Goal: Task Accomplishment & Management: Use online tool/utility

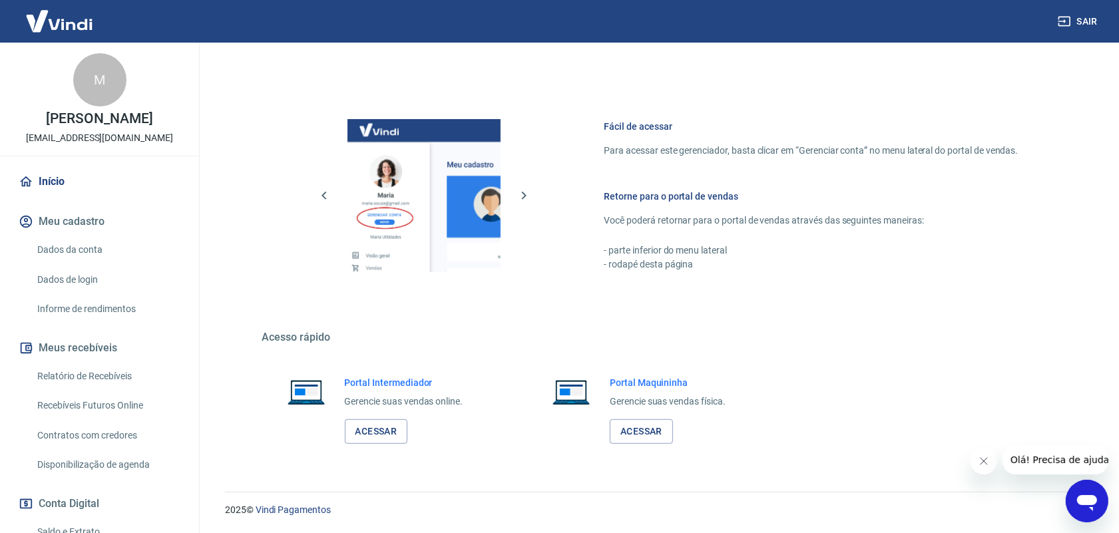
scroll to position [160, 0]
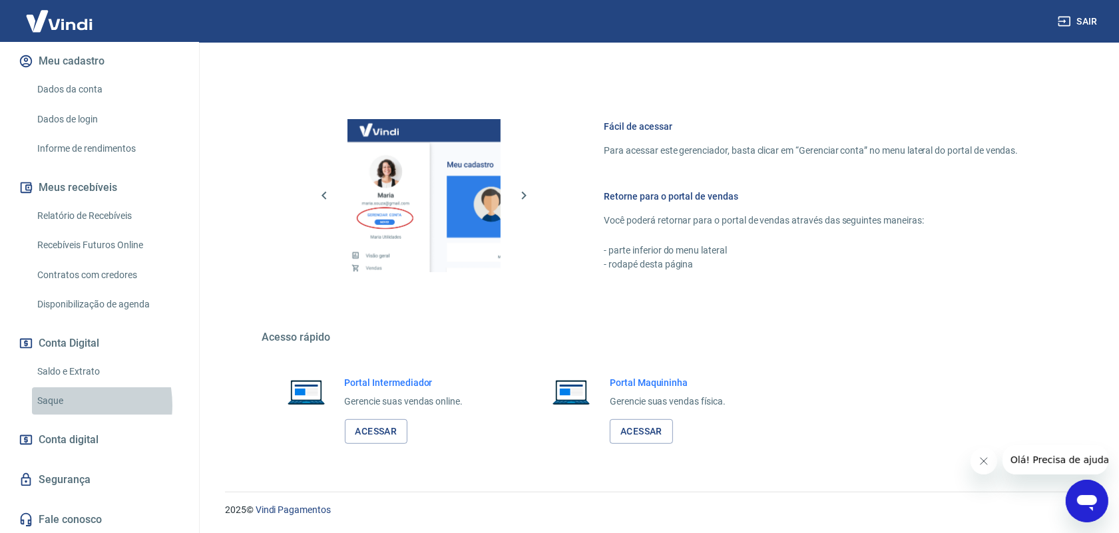
click at [60, 405] on link "Saque" at bounding box center [107, 400] width 151 height 27
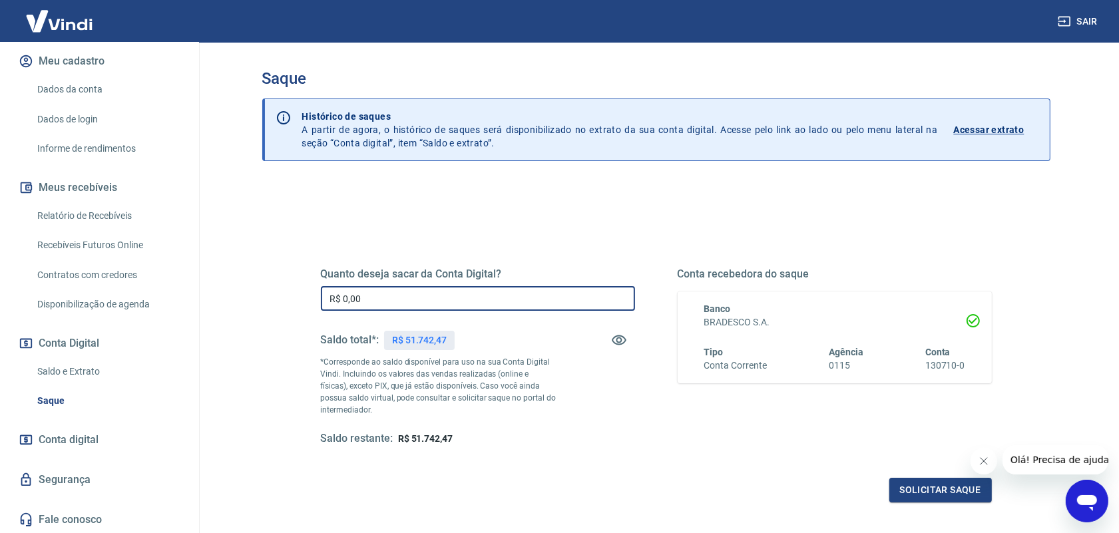
drag, startPoint x: 396, startPoint y: 301, endPoint x: 296, endPoint y: 304, distance: 99.9
click at [296, 304] on div "Quanto deseja sacar da Conta Digital? R$ 0,00 ​ Saldo total*: R$ 51.742,47 *Cor…" at bounding box center [656, 363] width 735 height 309
type input "R$ 51.742,47"
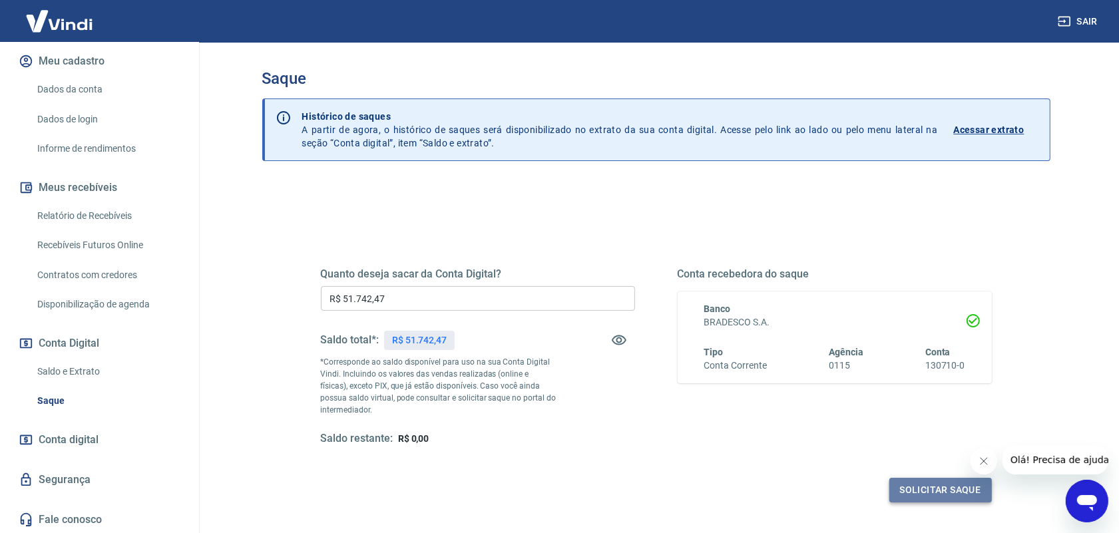
click at [927, 489] on button "Solicitar saque" at bounding box center [940, 490] width 102 height 25
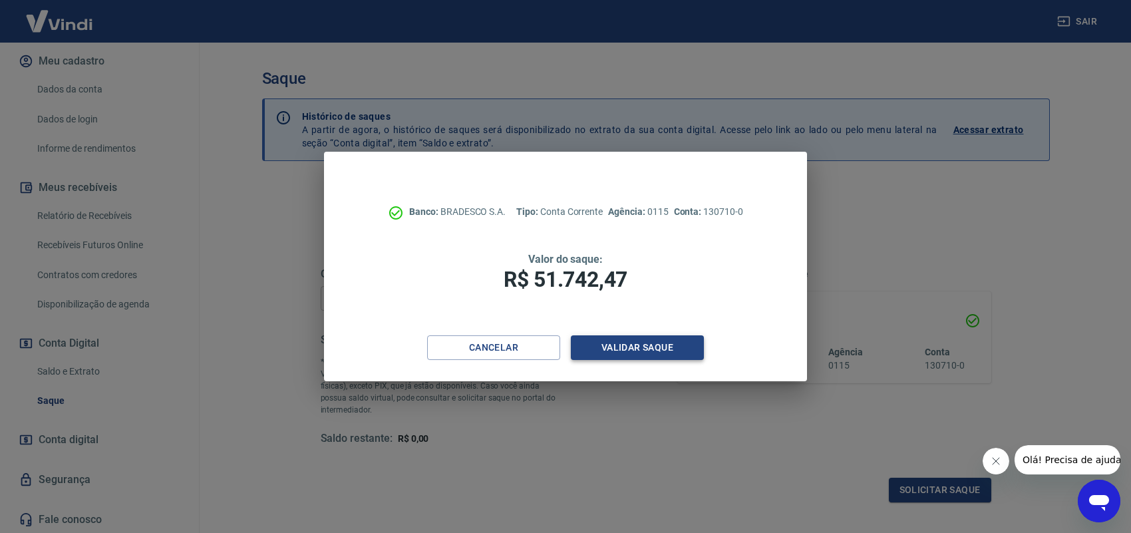
click at [620, 349] on button "Validar saque" at bounding box center [637, 347] width 133 height 25
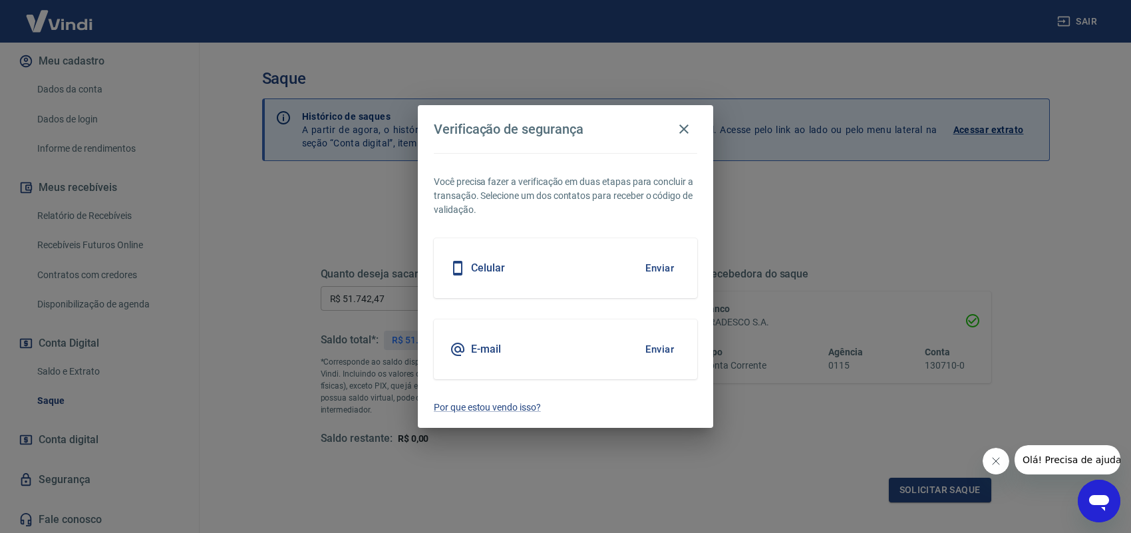
click at [656, 350] on button "Enviar" at bounding box center [659, 349] width 43 height 28
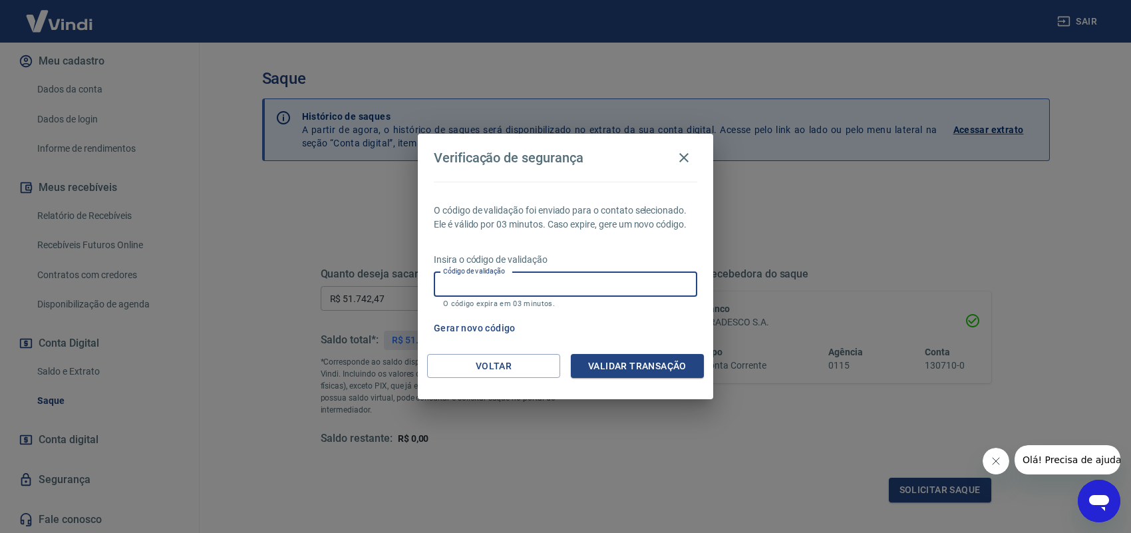
click at [556, 287] on input "Código de validação" at bounding box center [566, 284] width 264 height 25
paste input "989203"
type input "989203"
click at [634, 363] on button "Validar transação" at bounding box center [637, 366] width 133 height 25
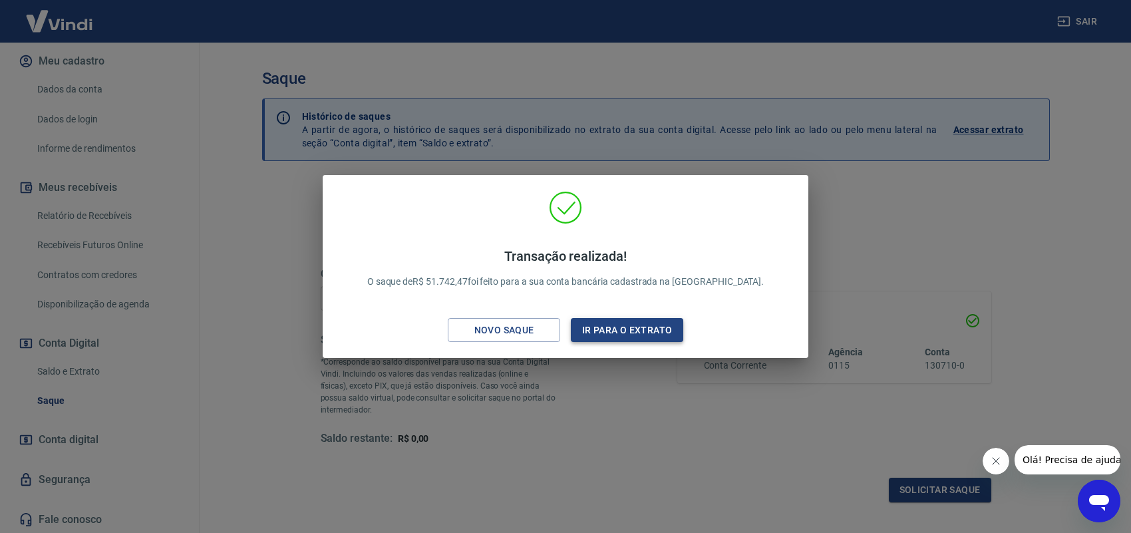
click at [632, 327] on button "Ir para o extrato" at bounding box center [627, 330] width 112 height 25
